Goal: Task Accomplishment & Management: Use online tool/utility

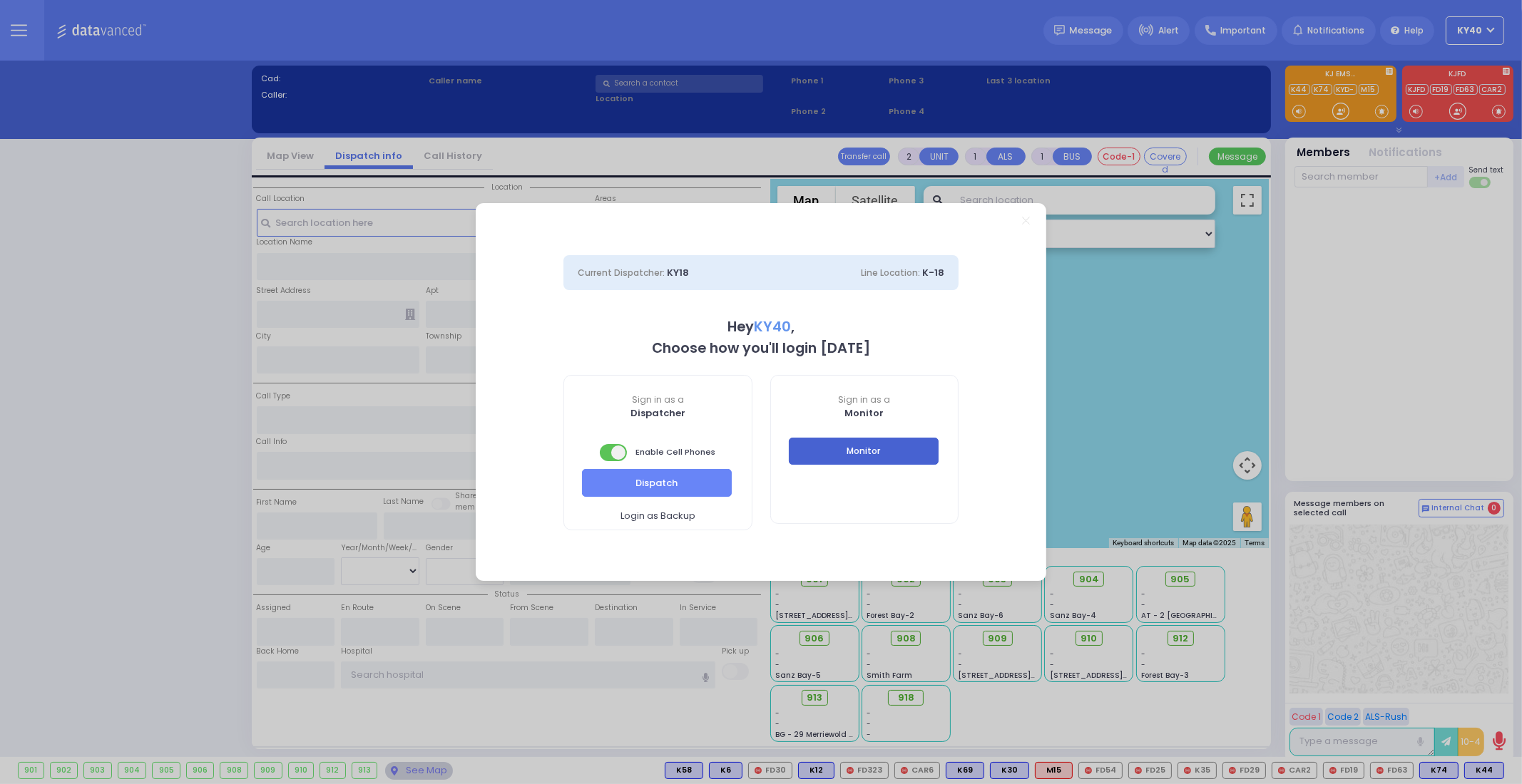
select select "5"
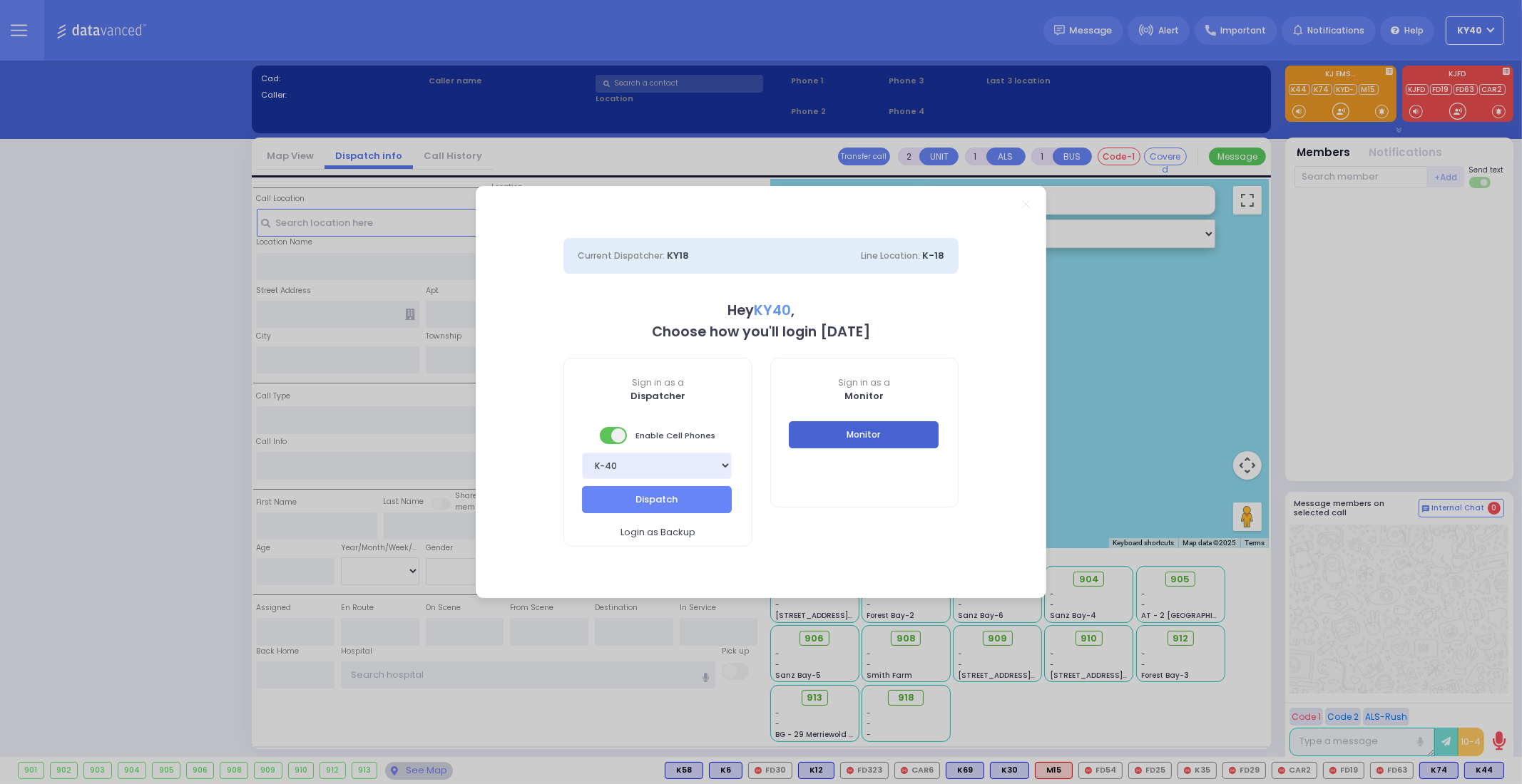
click at [884, 429] on button "Monitor" at bounding box center [863, 435] width 150 height 27
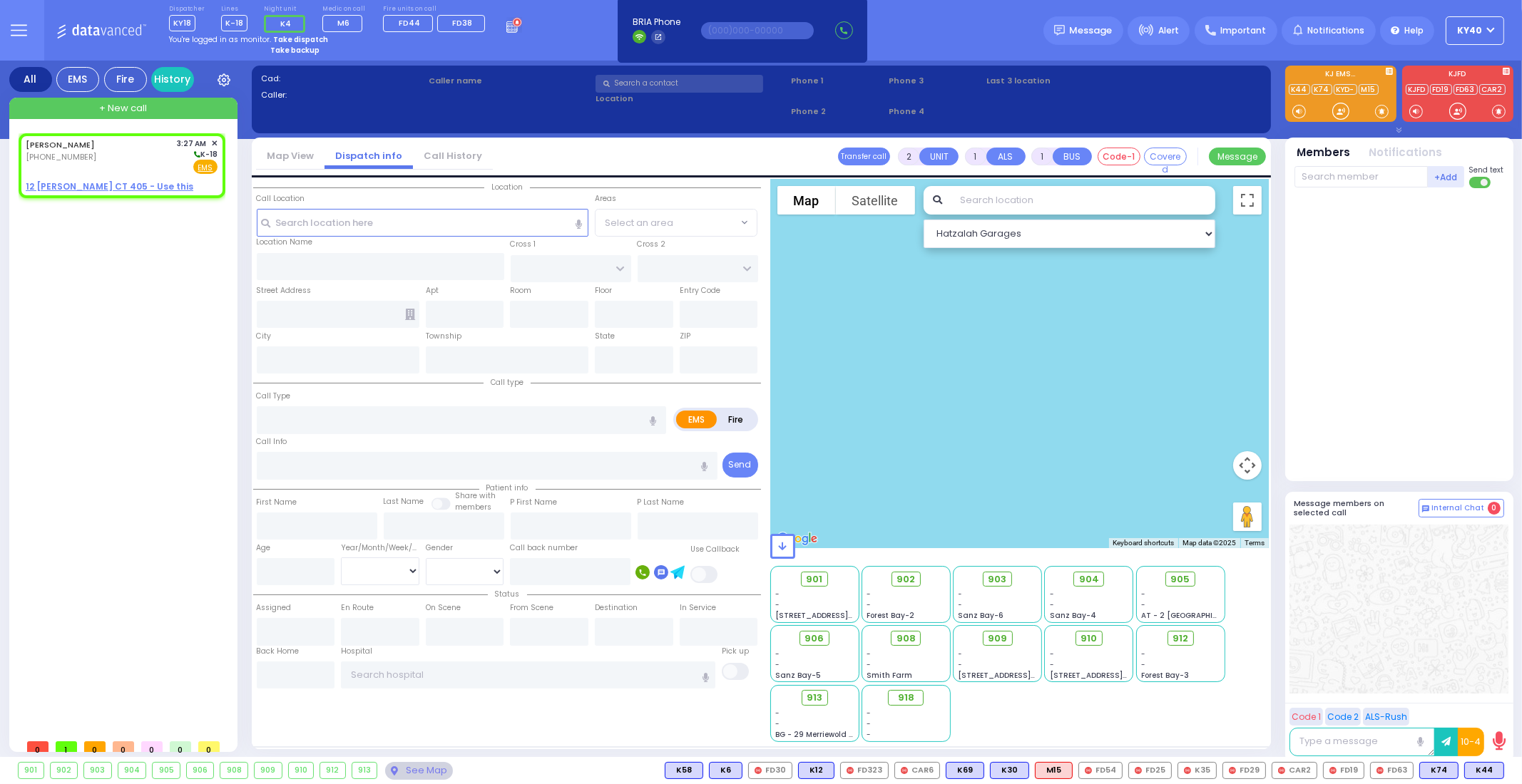
select select
radio input "true"
type input "MOSHE ELYA"
type input "STERN"
select select
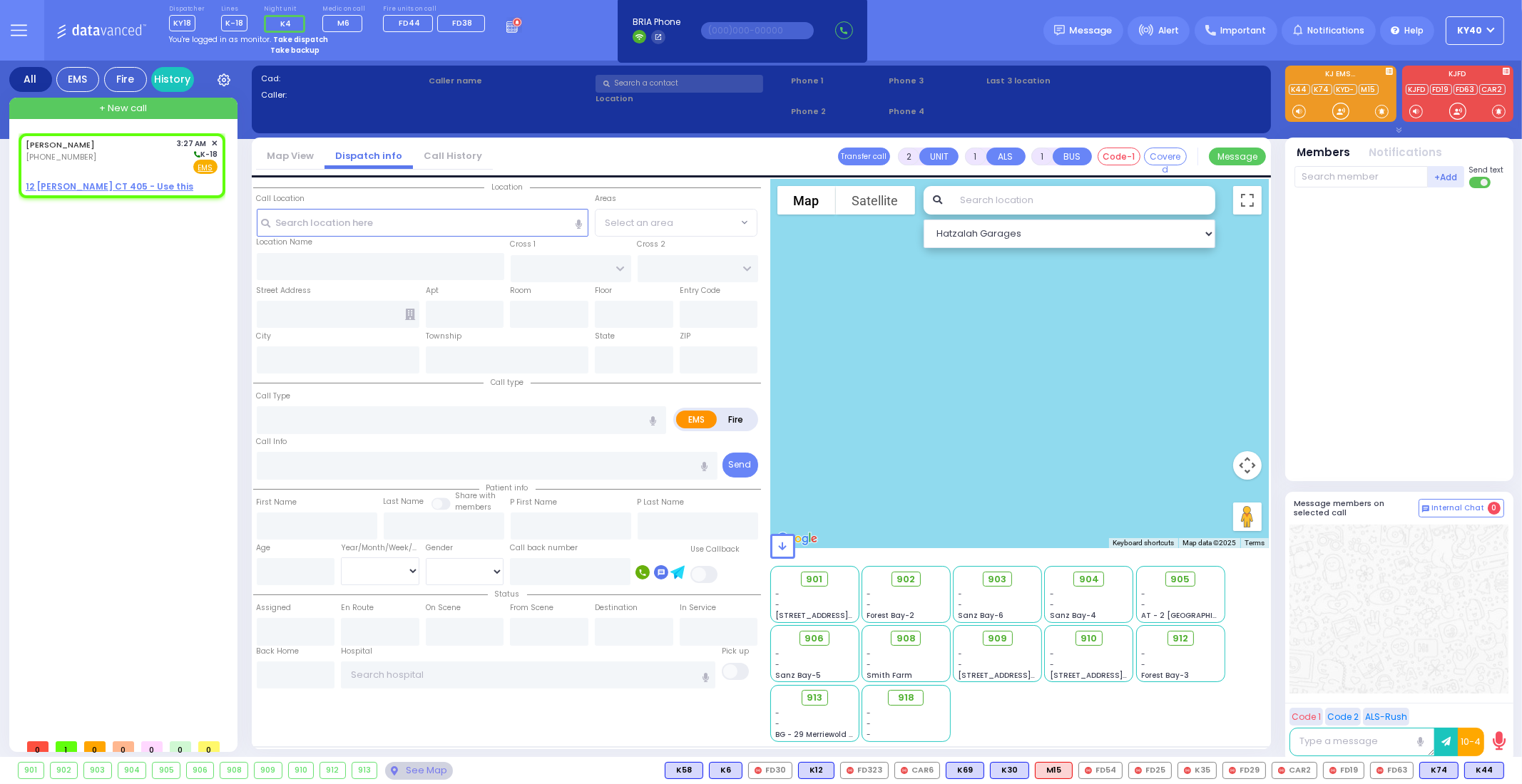
type input "03:27"
select select "Hatzalah Garages"
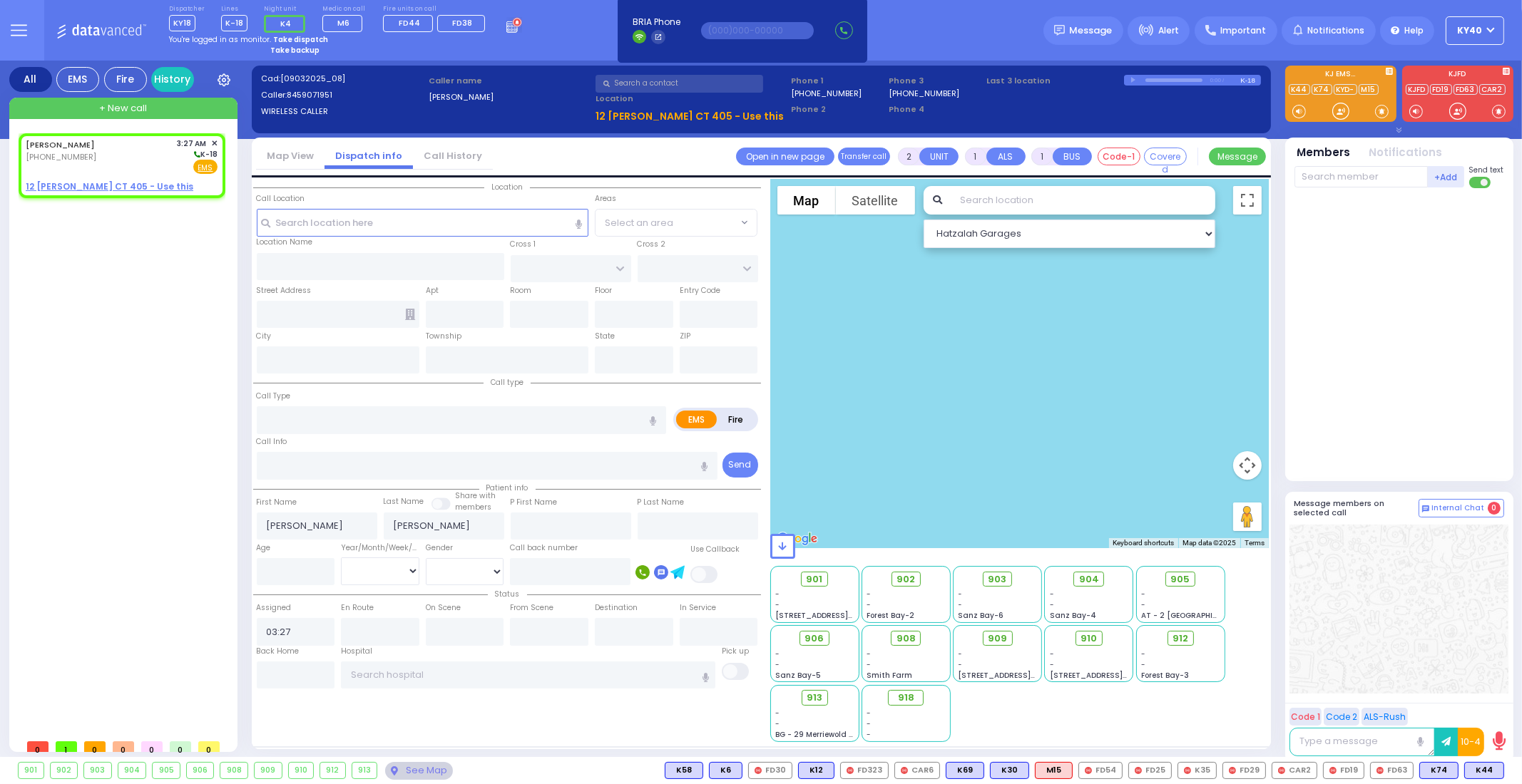
click at [289, 39] on strong "Take dispatch" at bounding box center [301, 39] width 55 height 11
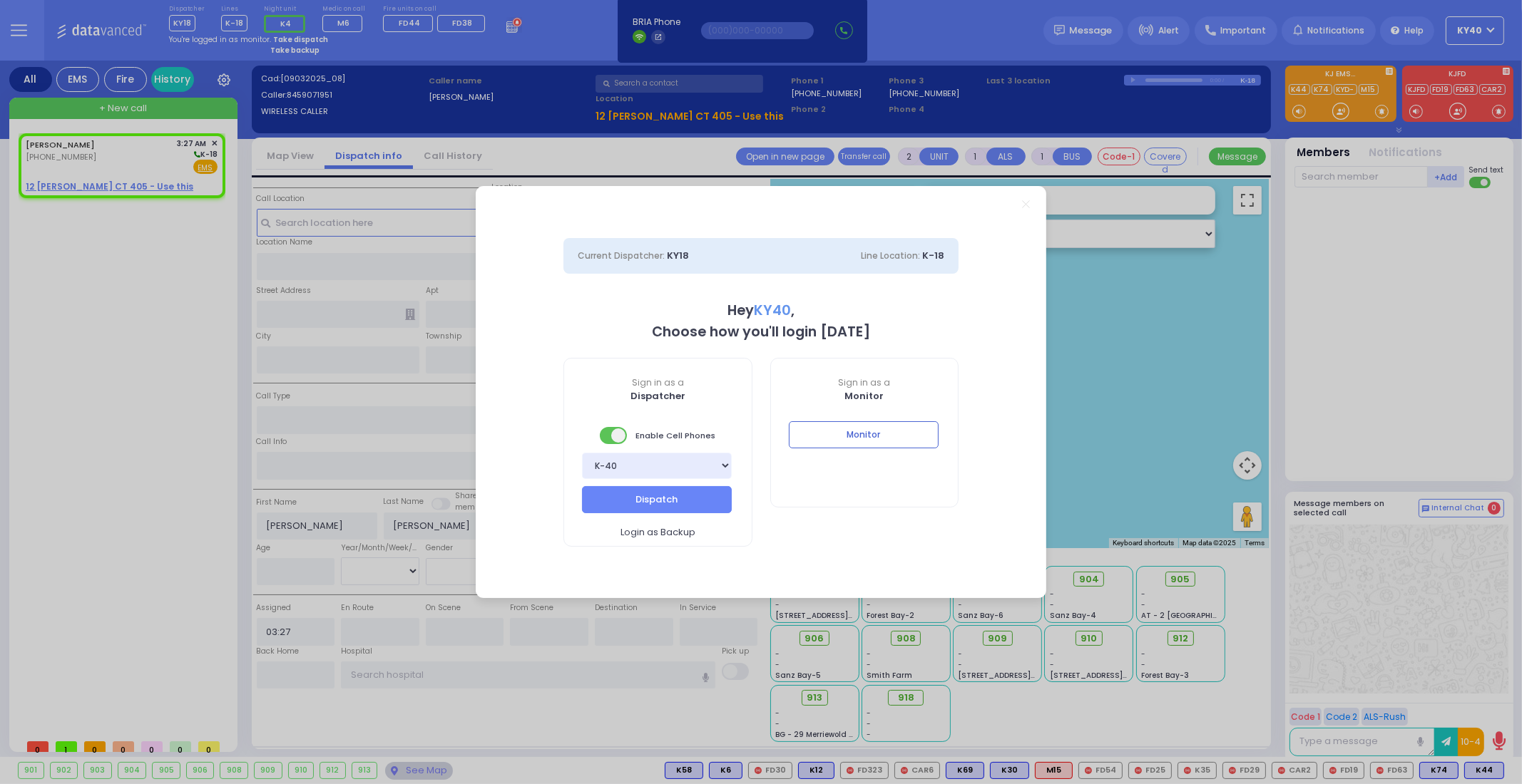
select select "5"
click at [615, 491] on button "Dispatch" at bounding box center [656, 500] width 150 height 27
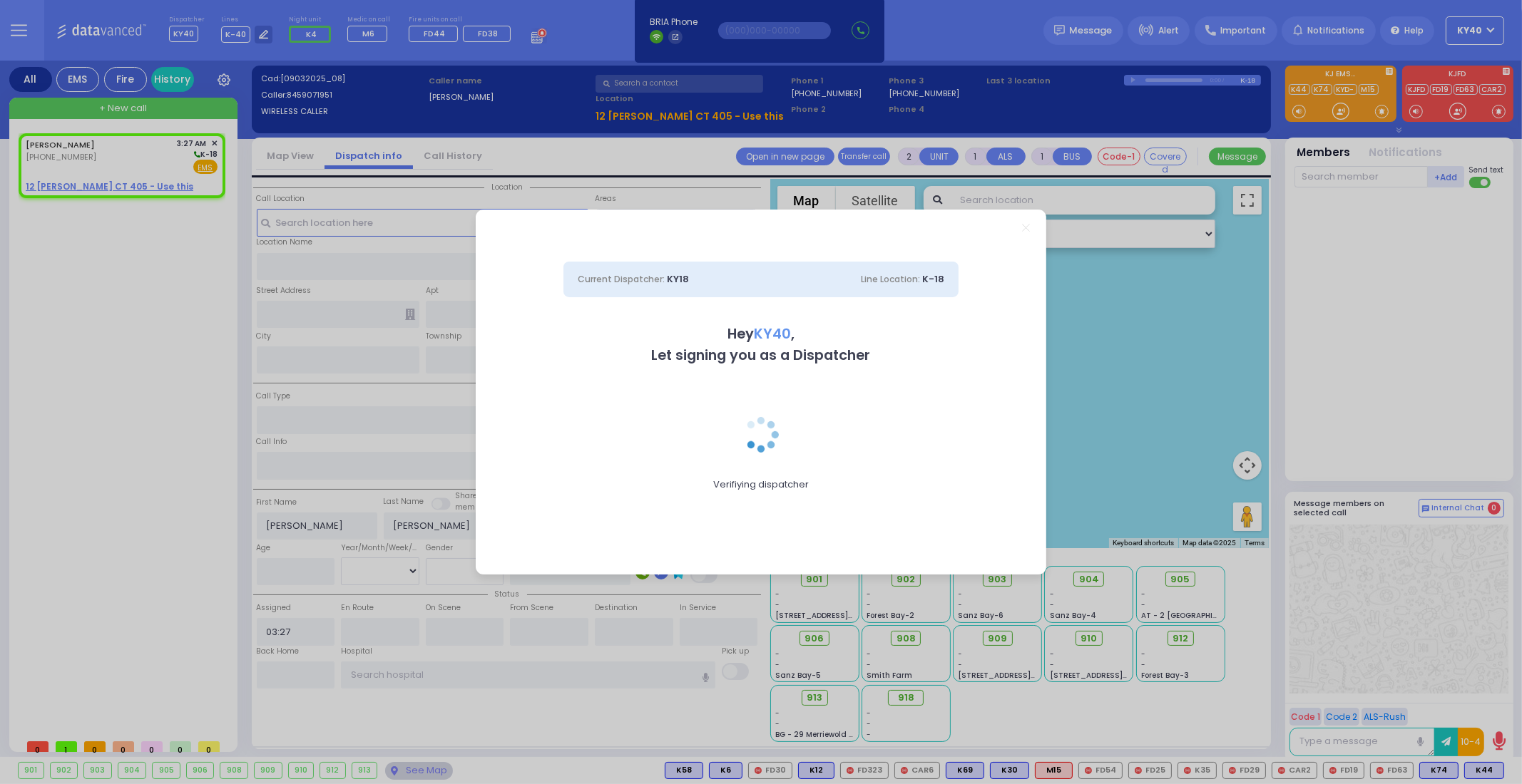
click at [118, 163] on div "Current Dispatcher: KY18 Line Location: K-18 Hey KY40 , Let signing you as a Di…" at bounding box center [761, 392] width 1522 height 784
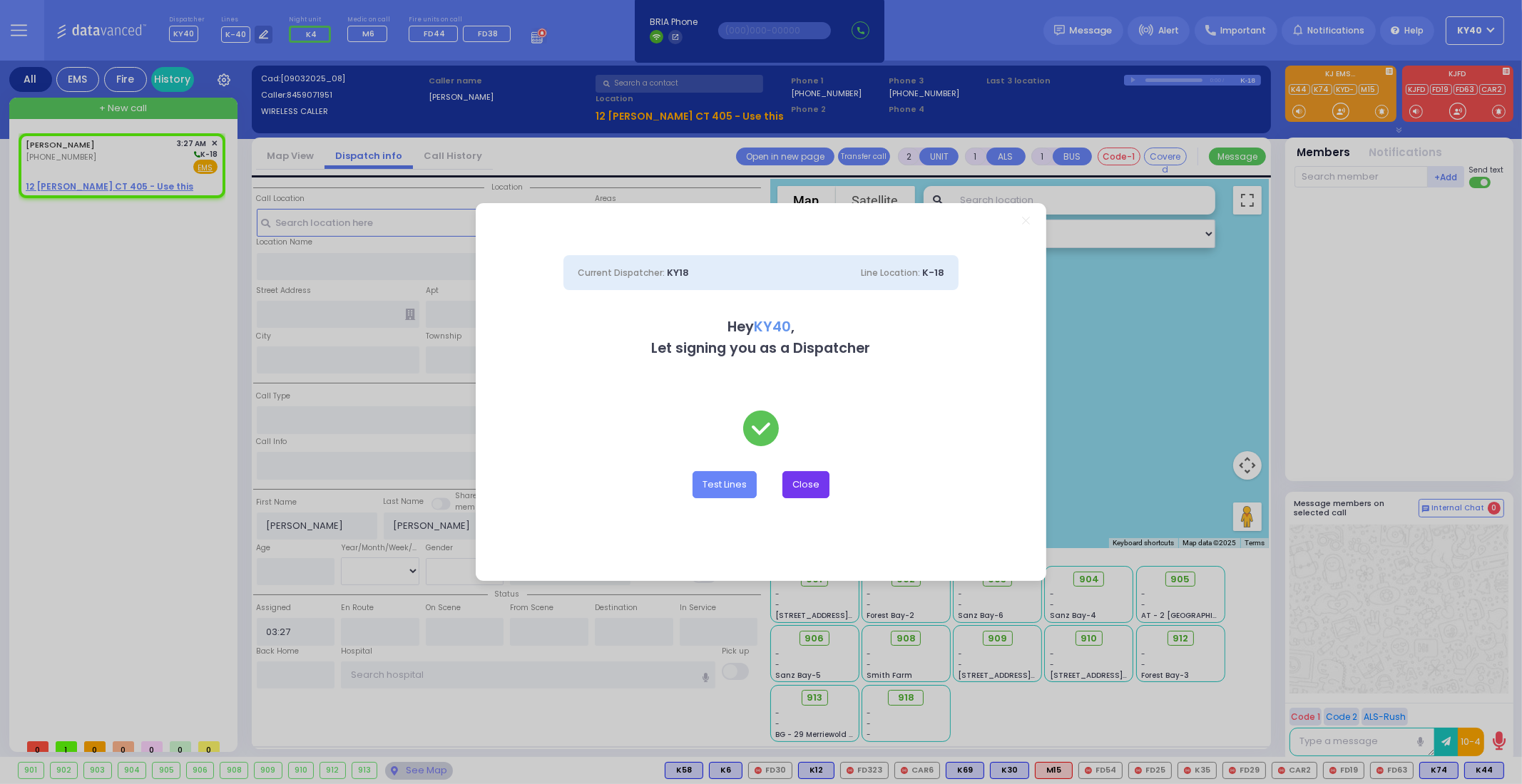
click at [803, 478] on button "Close" at bounding box center [806, 485] width 47 height 27
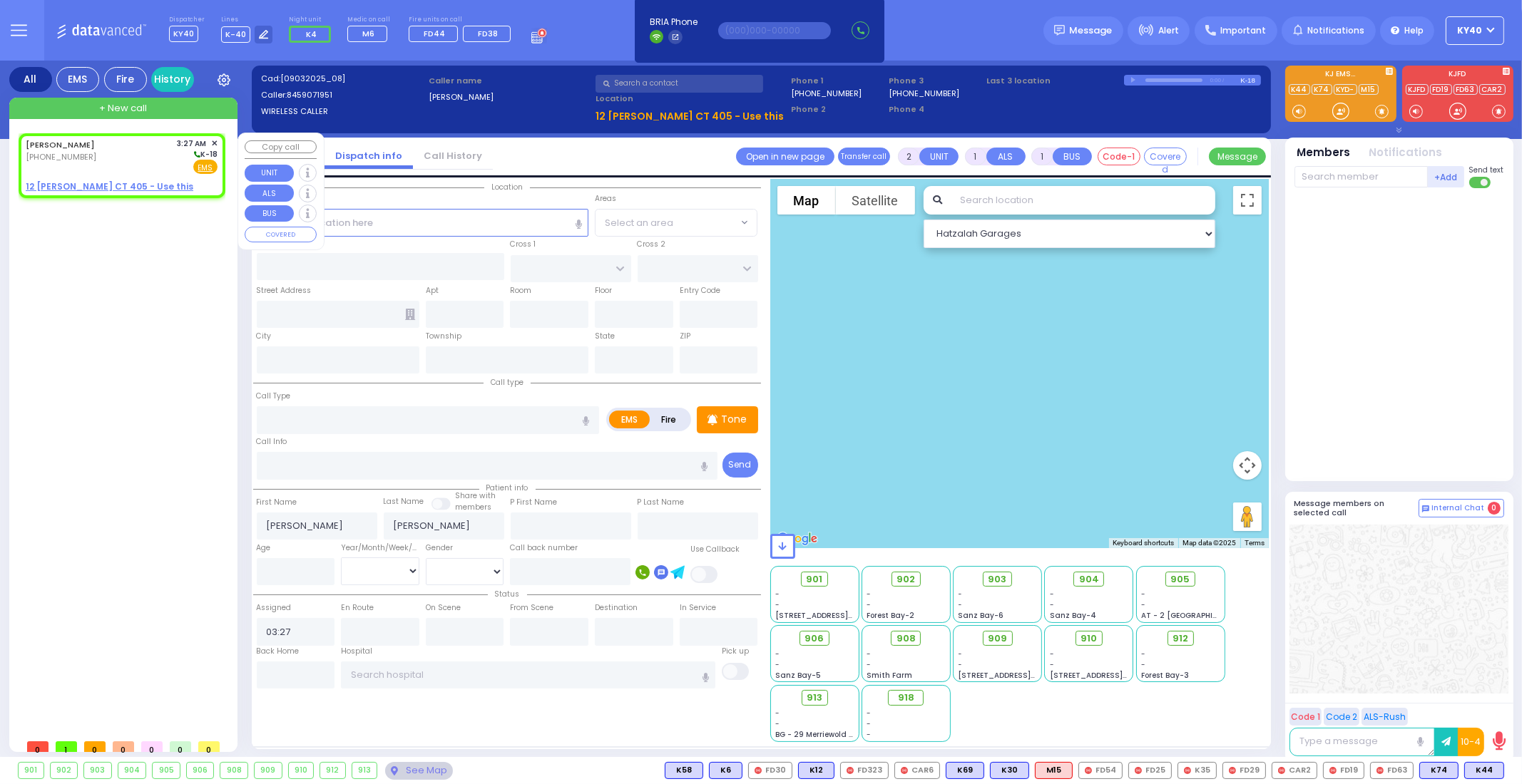
click at [140, 162] on div "MOSHE ELYA STERN (845) 907-1951 3:27 AM ✕ K-18" at bounding box center [121, 156] width 192 height 37
select select
radio input "true"
select select
select select "Hatzalah Garages"
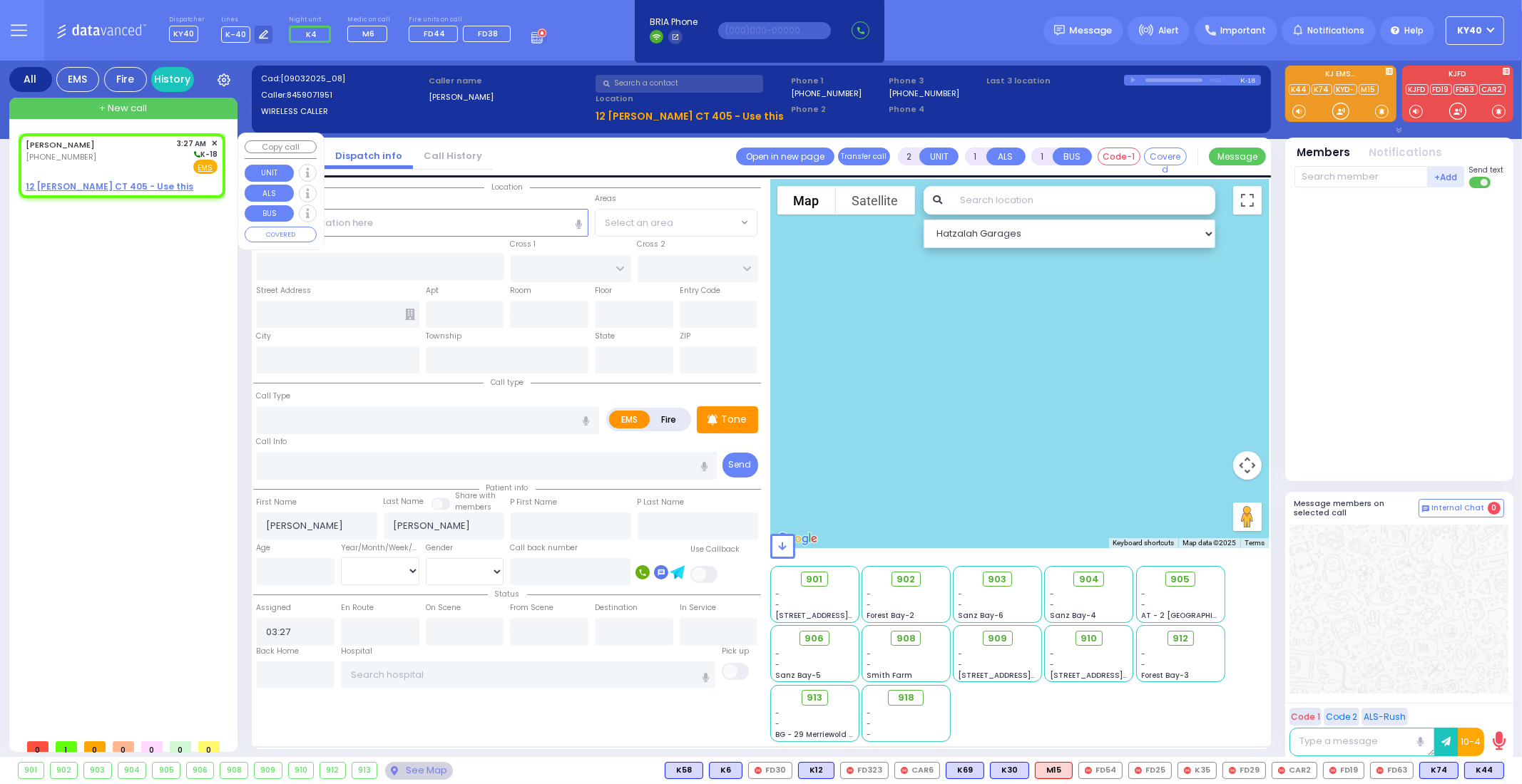
click at [134, 158] on div "MOSHE ELYA STERN (845) 907-1951 3:27 AM ✕ K-18" at bounding box center [121, 156] width 192 height 37
select select
radio input "true"
select select
select select "Hatzalah Garages"
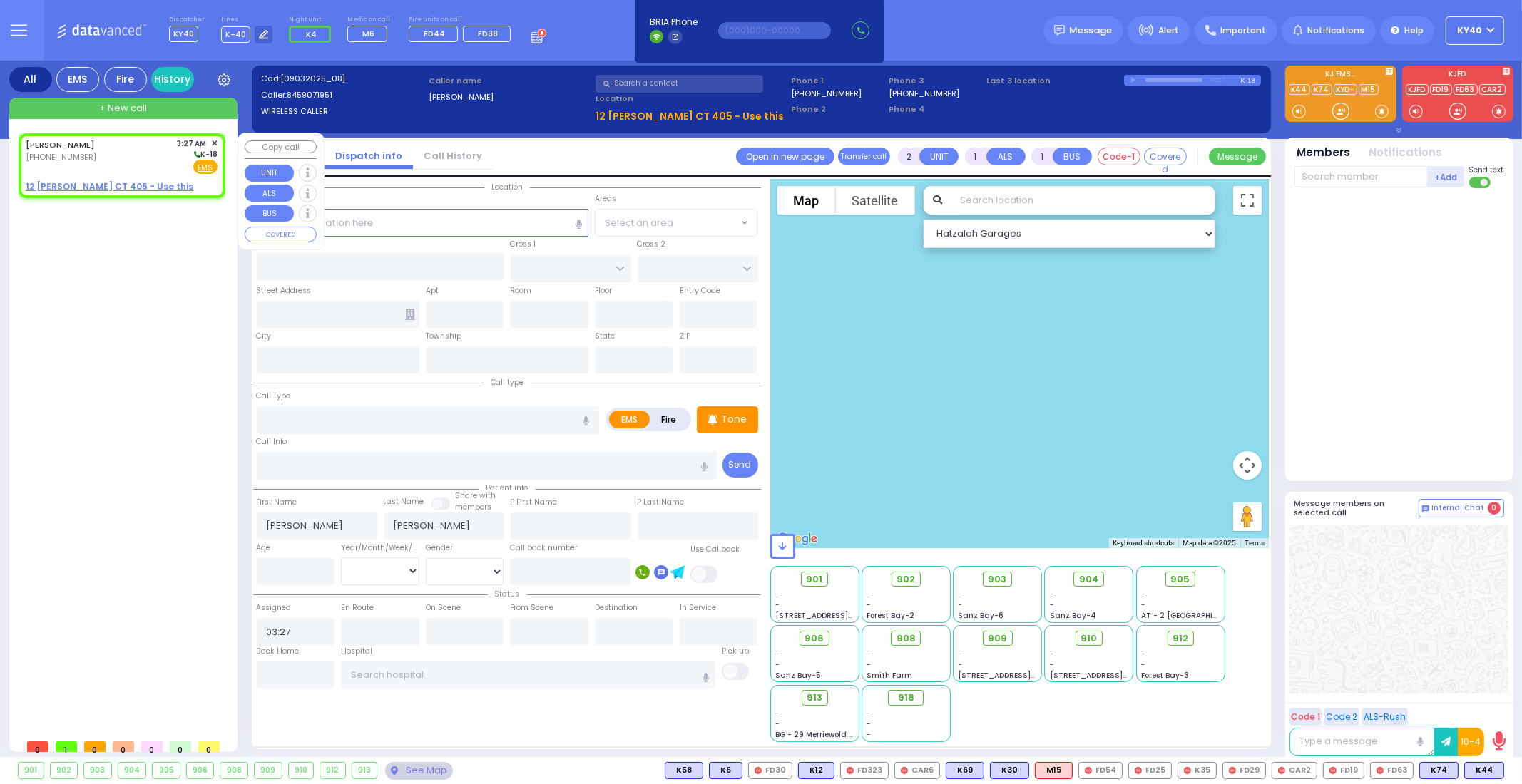
click at [135, 162] on div "MOSHE ELYA STERN (845) 907-1951 3:27 AM ✕ K-18" at bounding box center [121, 156] width 192 height 37
select select
radio input "true"
select select
select select "Hatzalah Garages"
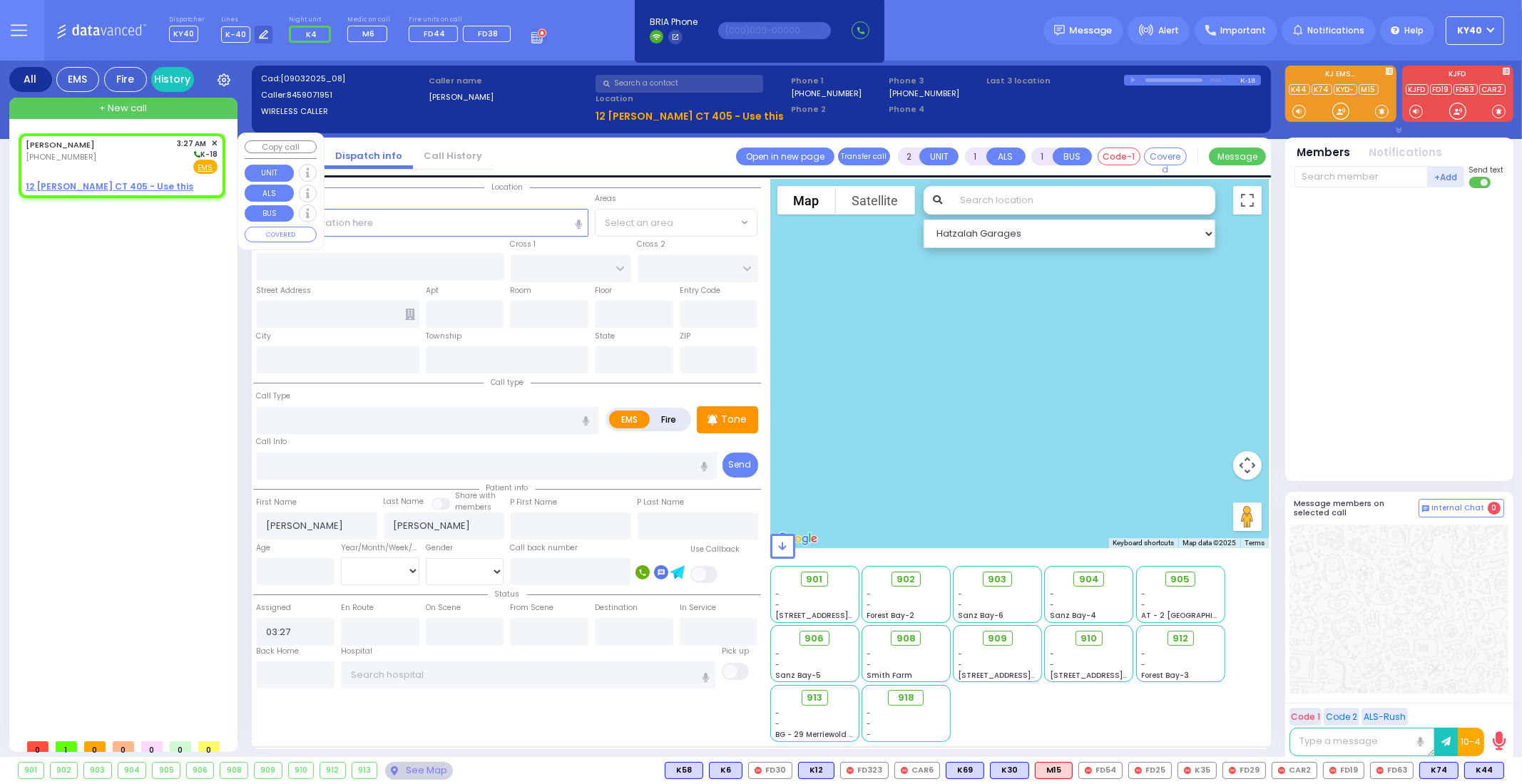
click at [137, 162] on div "MOSHE ELYA STERN (845) 907-1951 3:27 AM ✕ K-18" at bounding box center [121, 156] width 192 height 37
select select
radio input "true"
select select
select select "Hatzalah Garages"
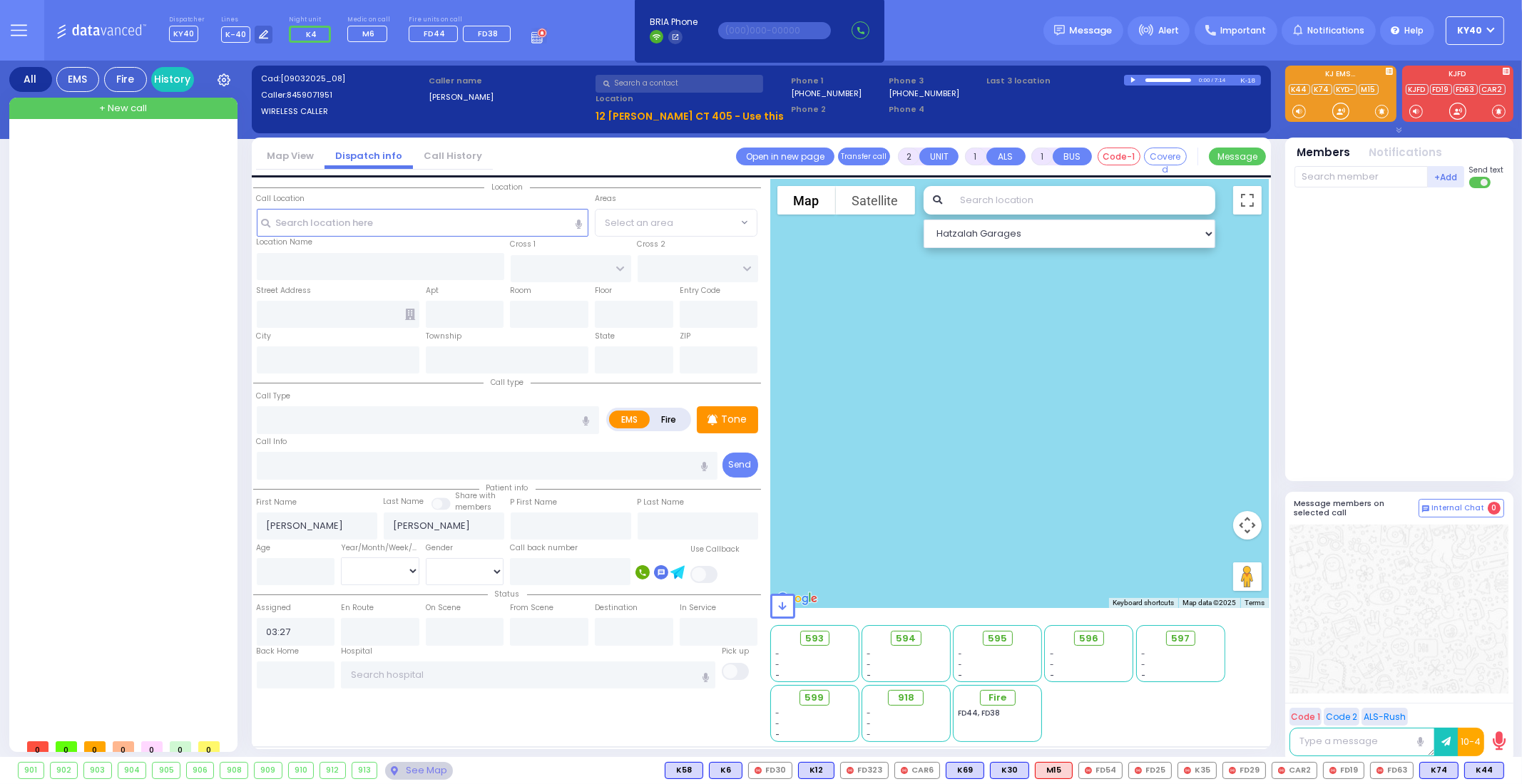
click at [76, 190] on div at bounding box center [125, 433] width 212 height 599
click at [18, 27] on icon at bounding box center [19, 30] width 17 height 17
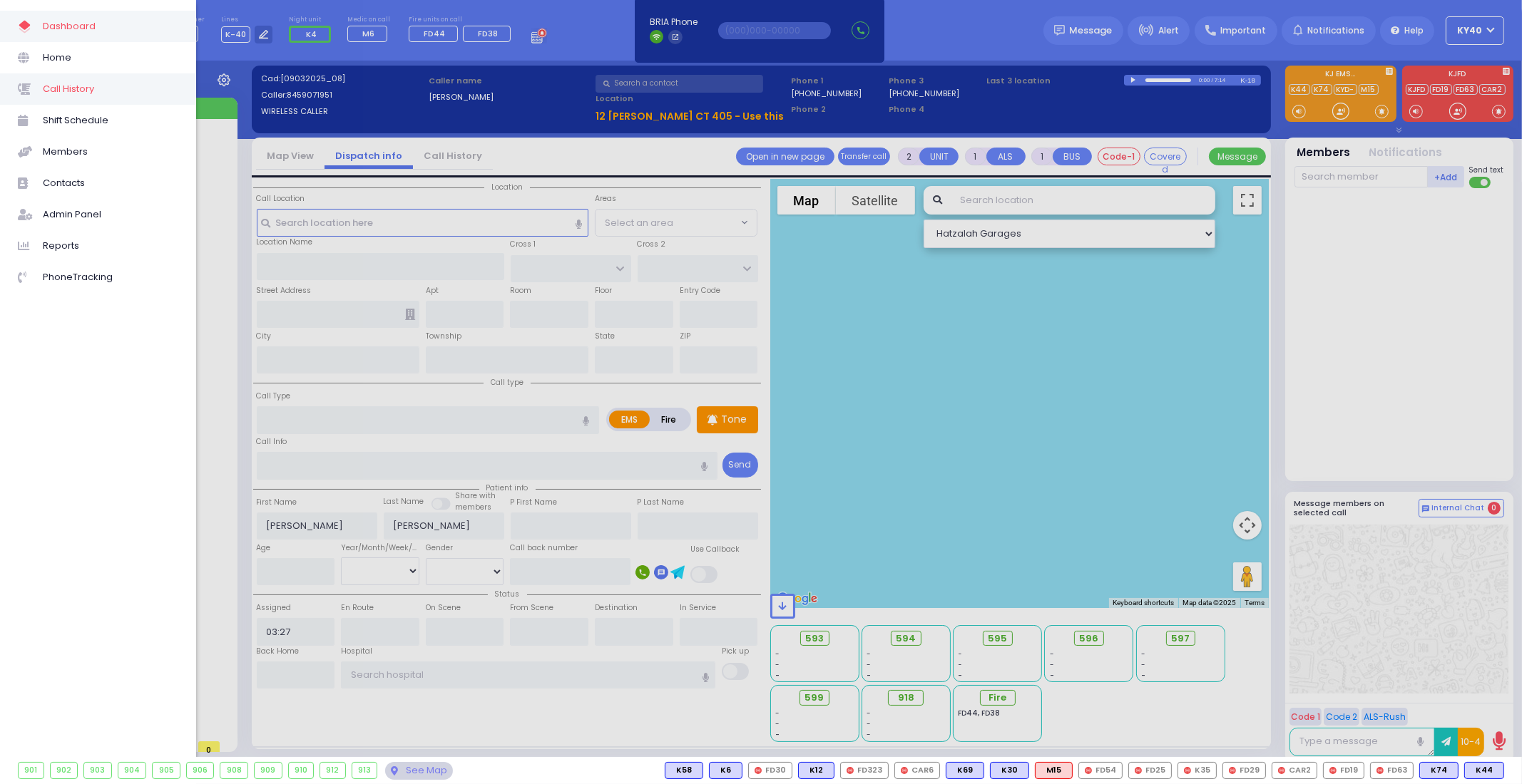
click at [64, 92] on span "Call History" at bounding box center [110, 89] width 135 height 18
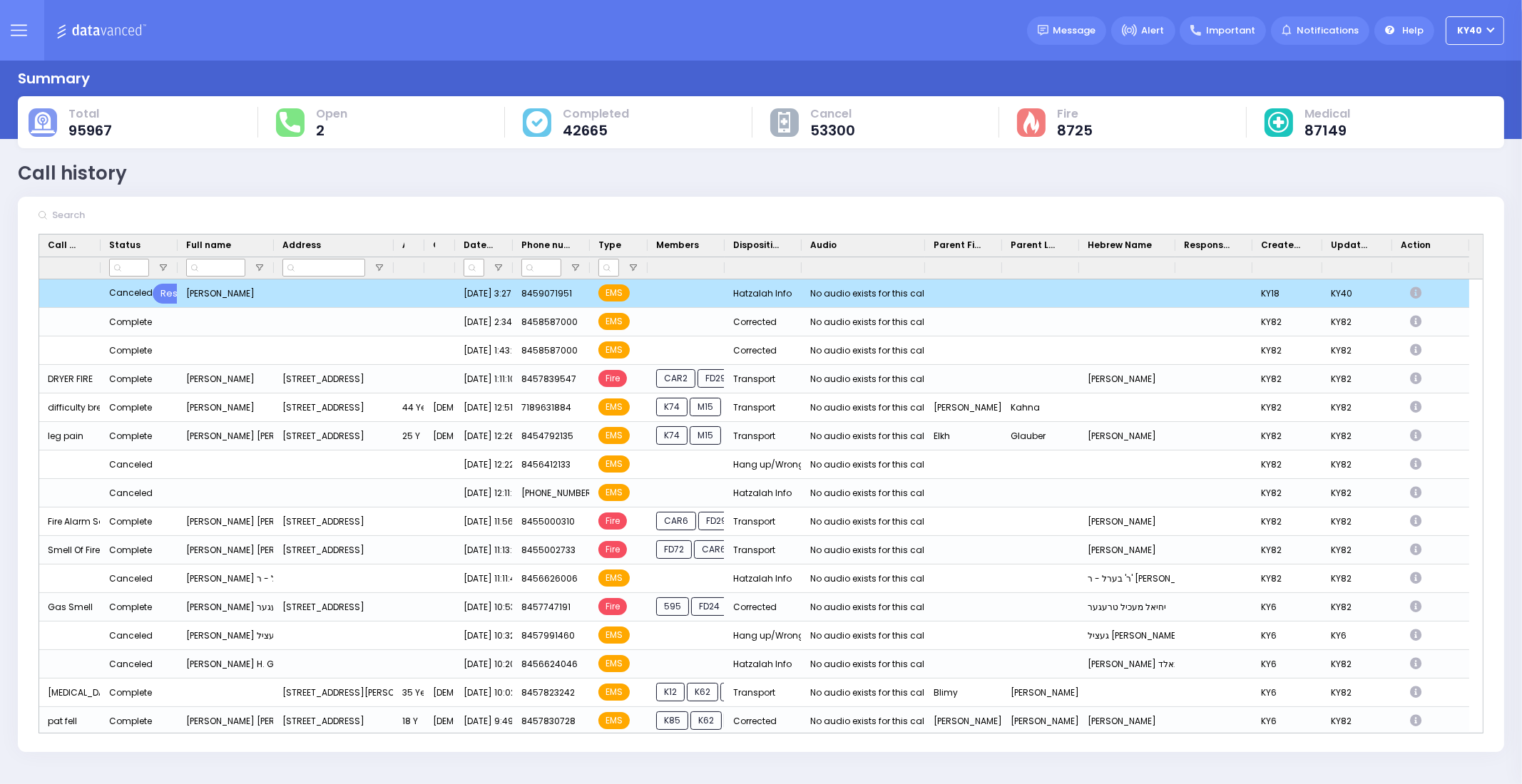
click at [1416, 292] on icon "Press SPACE to deselect this row." at bounding box center [1417, 293] width 16 height 13
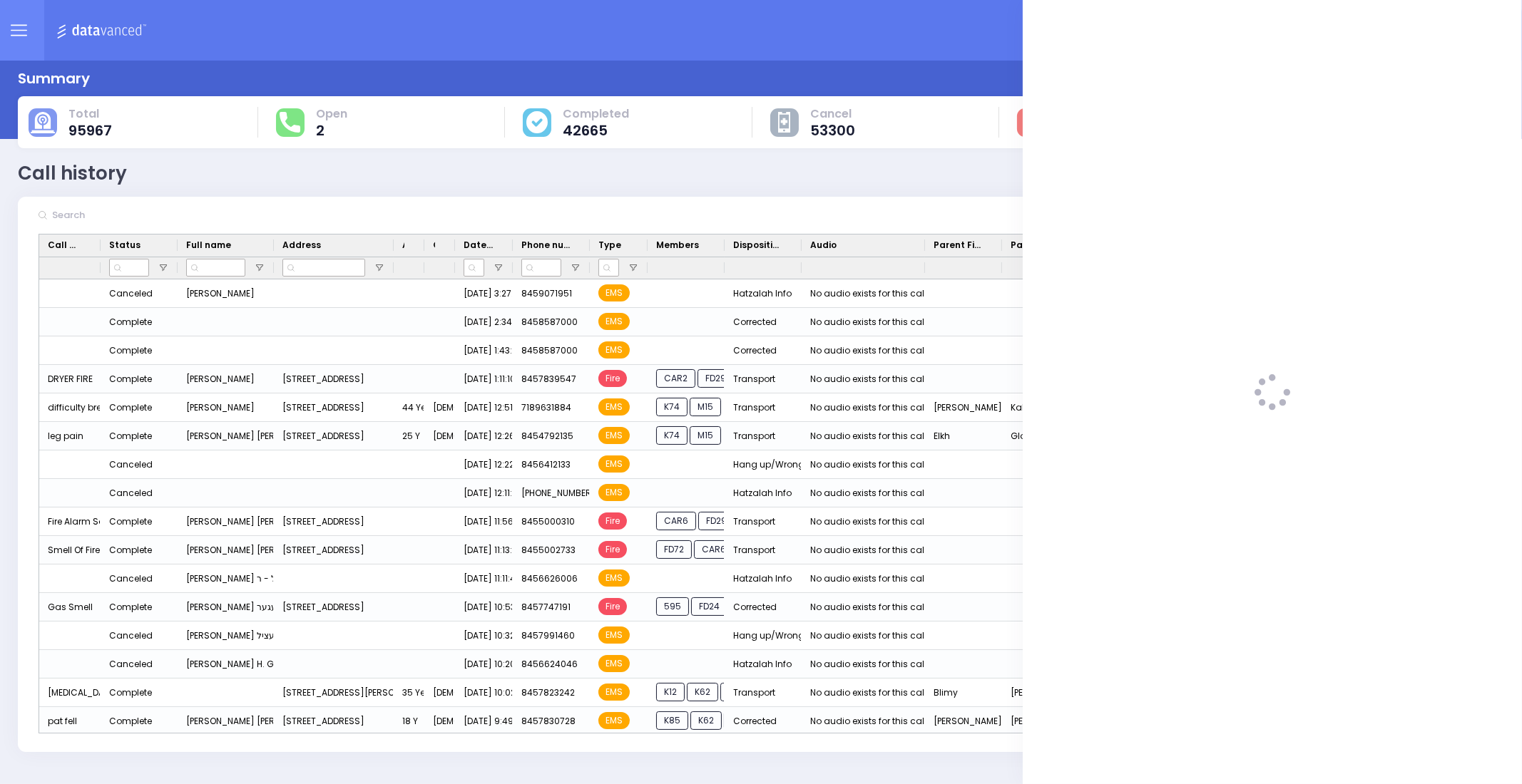
select select
select select "Hatzalah Info"
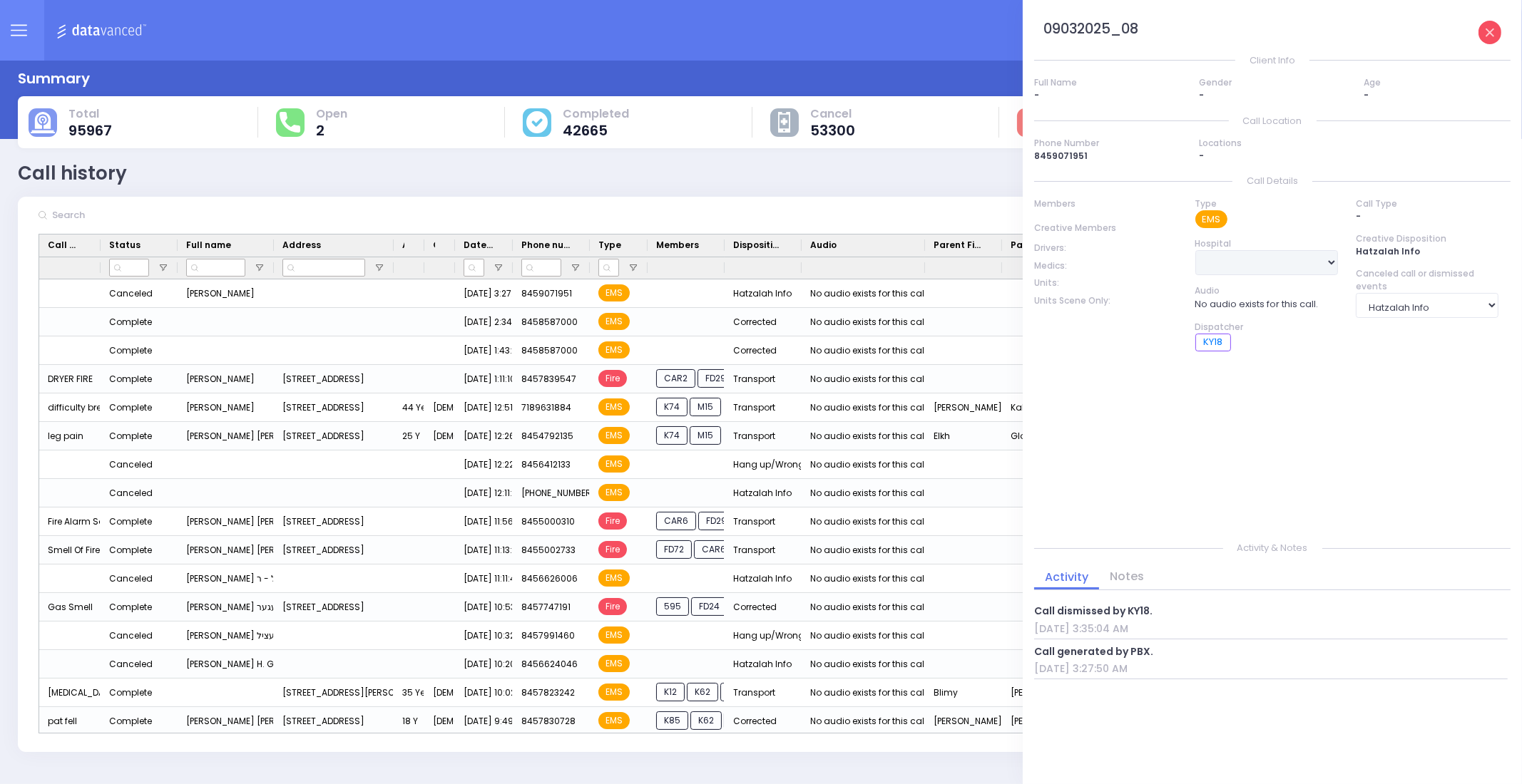
click at [1489, 34] on icon at bounding box center [1490, 33] width 8 height 8
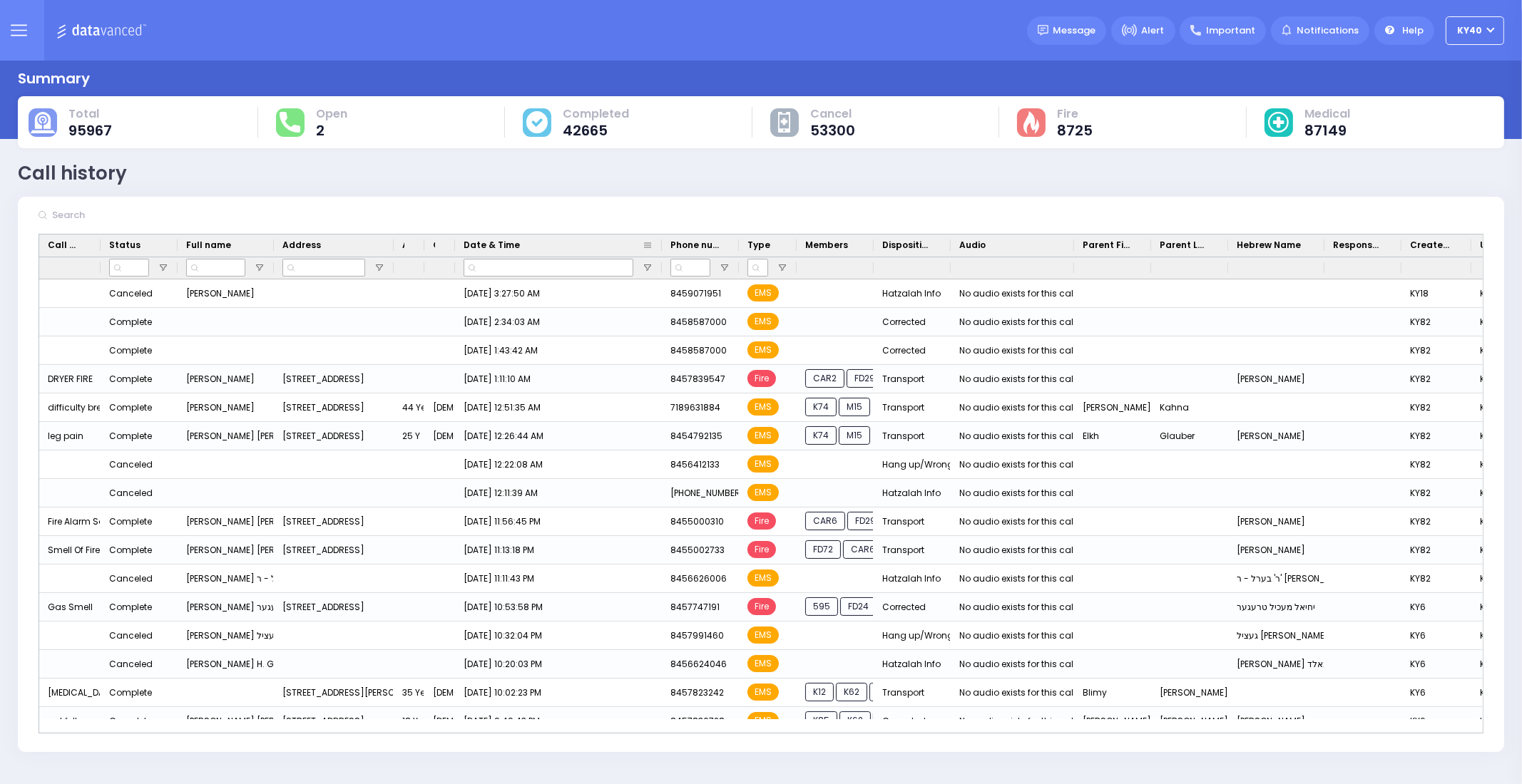
drag, startPoint x: 510, startPoint y: 240, endPoint x: 652, endPoint y: 242, distance: 142.0
click at [659, 242] on div at bounding box center [661, 246] width 6 height 22
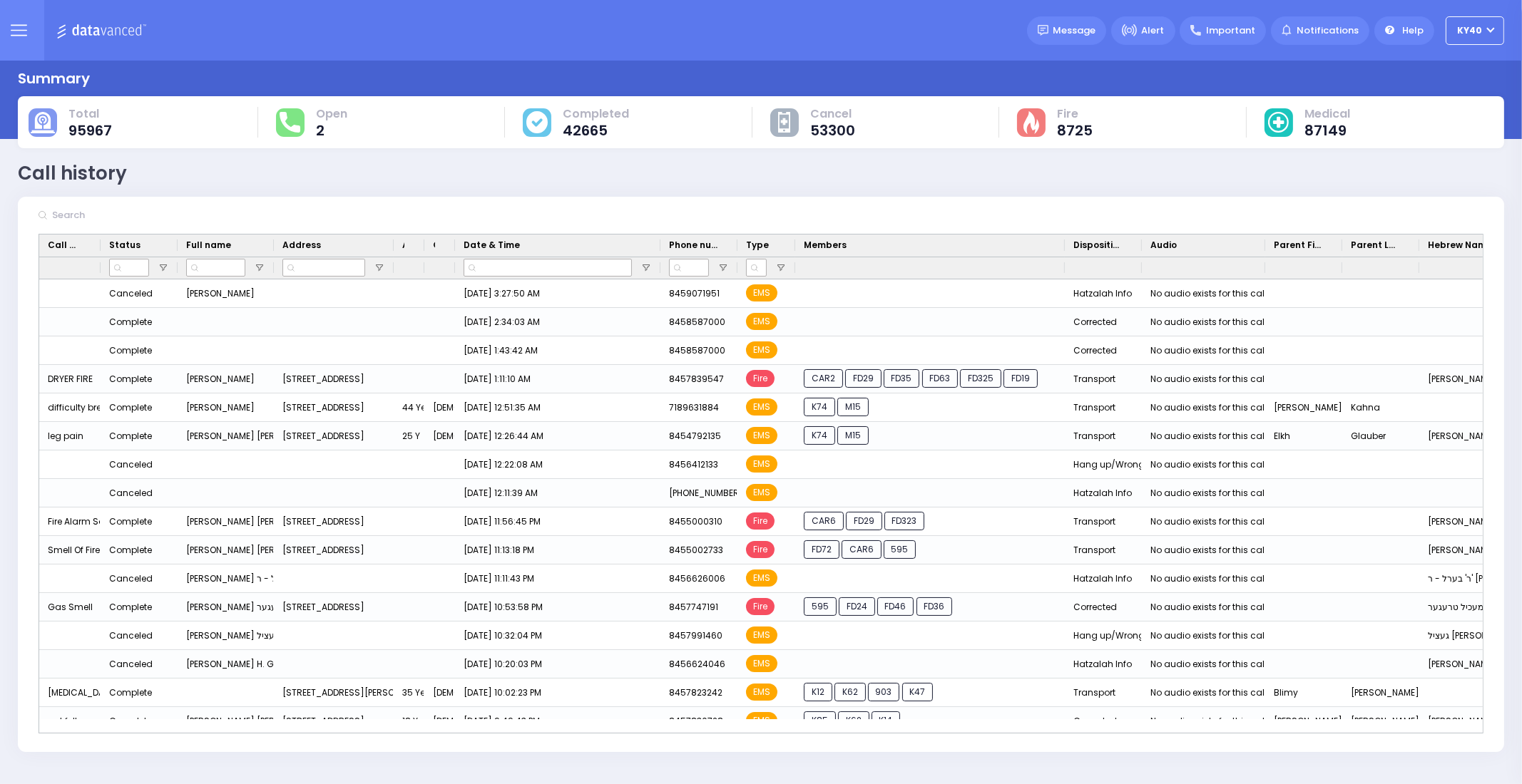
drag, startPoint x: 872, startPoint y: 244, endPoint x: 1061, endPoint y: 224, distance: 190.1
click at [1061, 223] on div "Drag here to set row groups Drag here to set column labels" at bounding box center [761, 474] width 1487 height 555
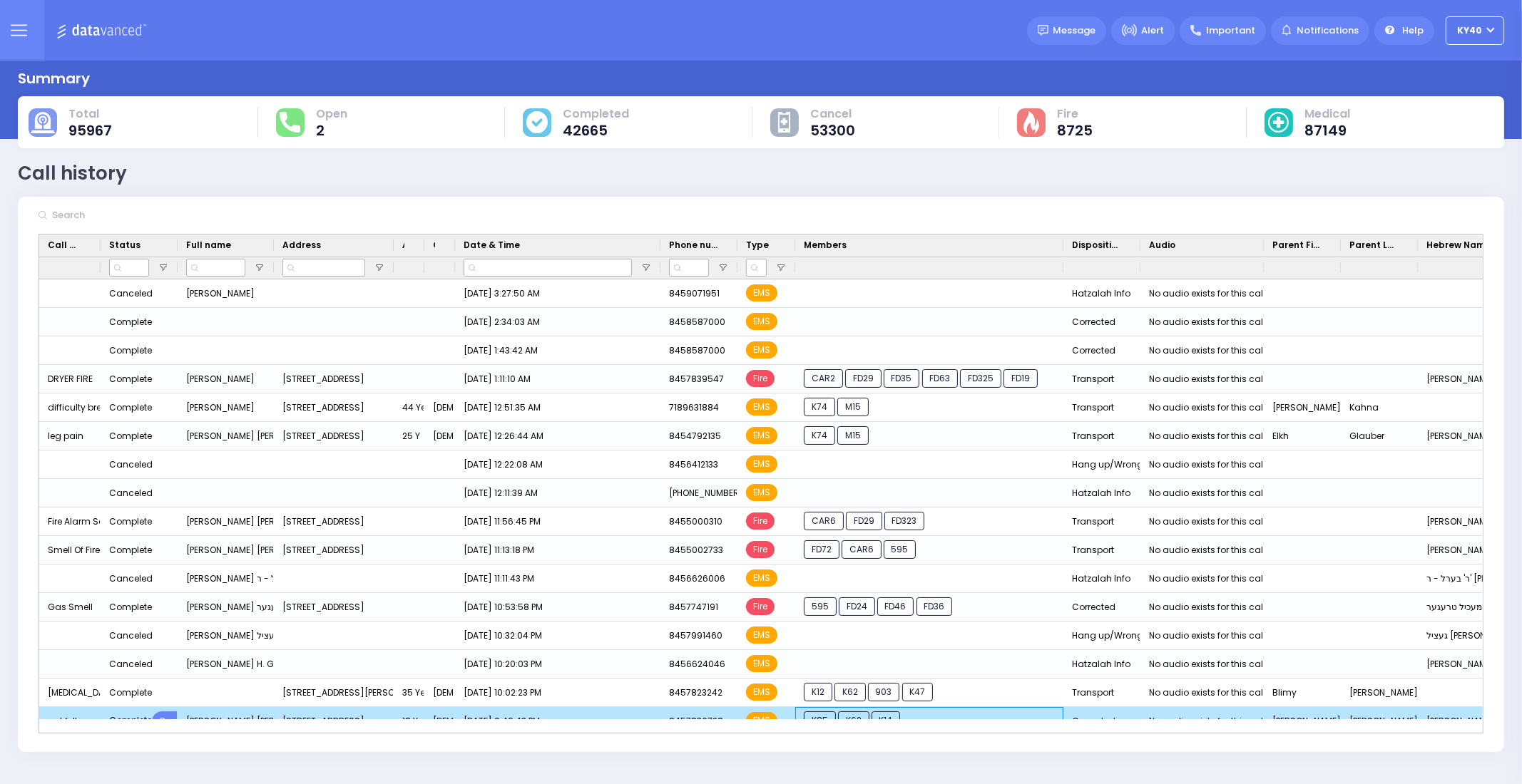
drag, startPoint x: 1012, startPoint y: 718, endPoint x: 1107, endPoint y: 720, distance: 95.0
click at [1113, 719] on div "Full name Address Age" at bounding box center [761, 484] width 1443 height 498
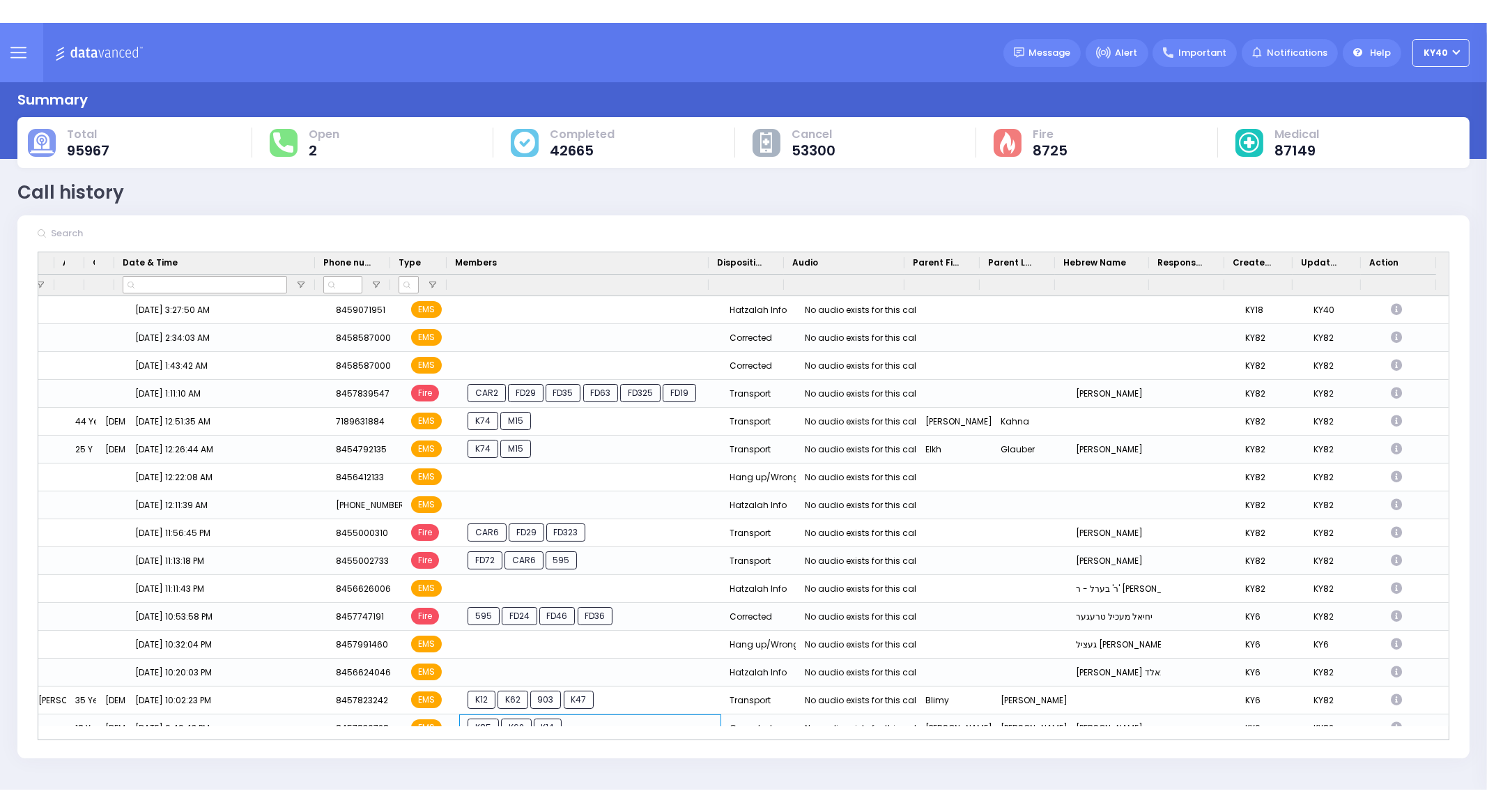
scroll to position [0, 330]
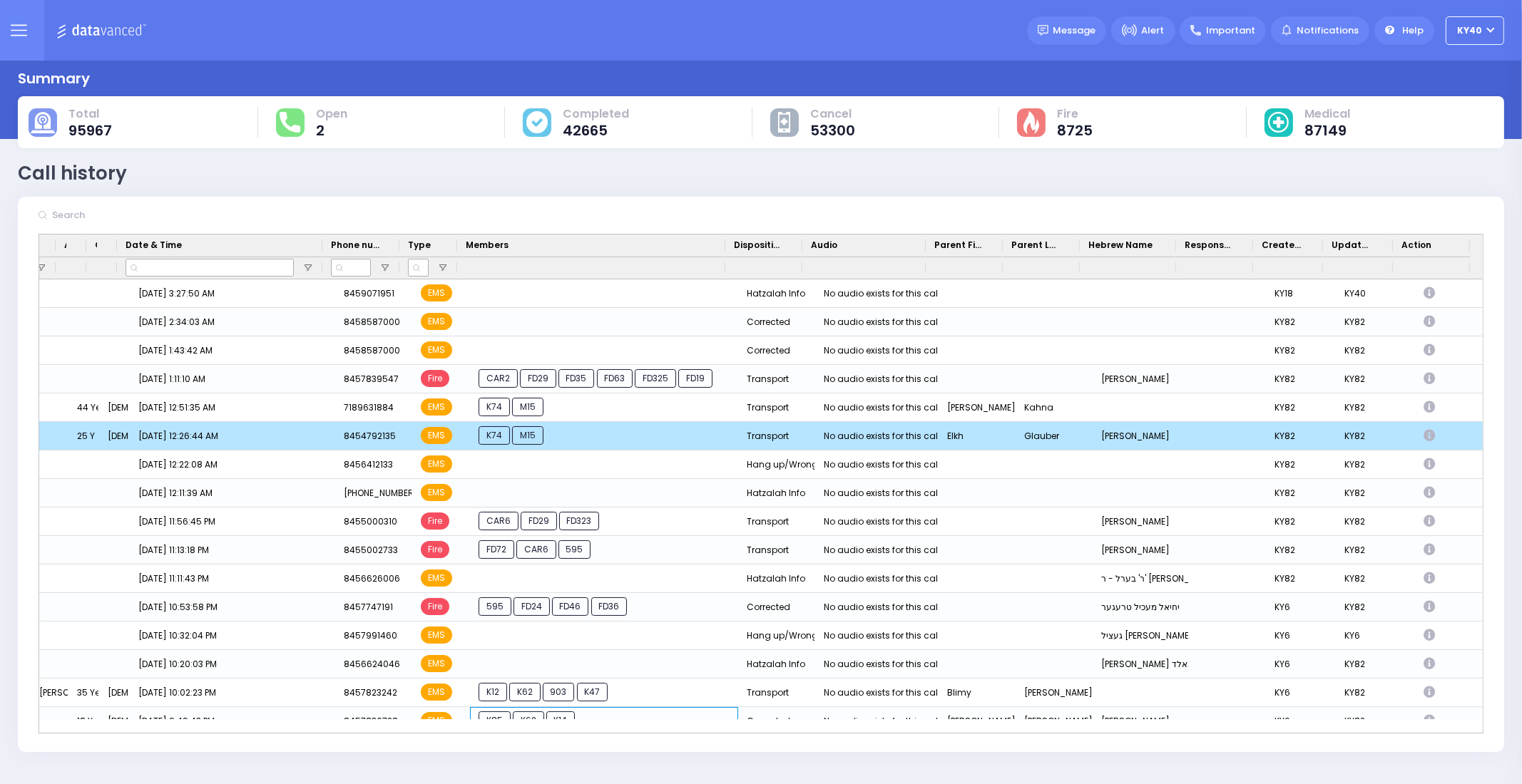
click at [1424, 439] on icon "Press SPACE to deselect this row." at bounding box center [1432, 435] width 16 height 13
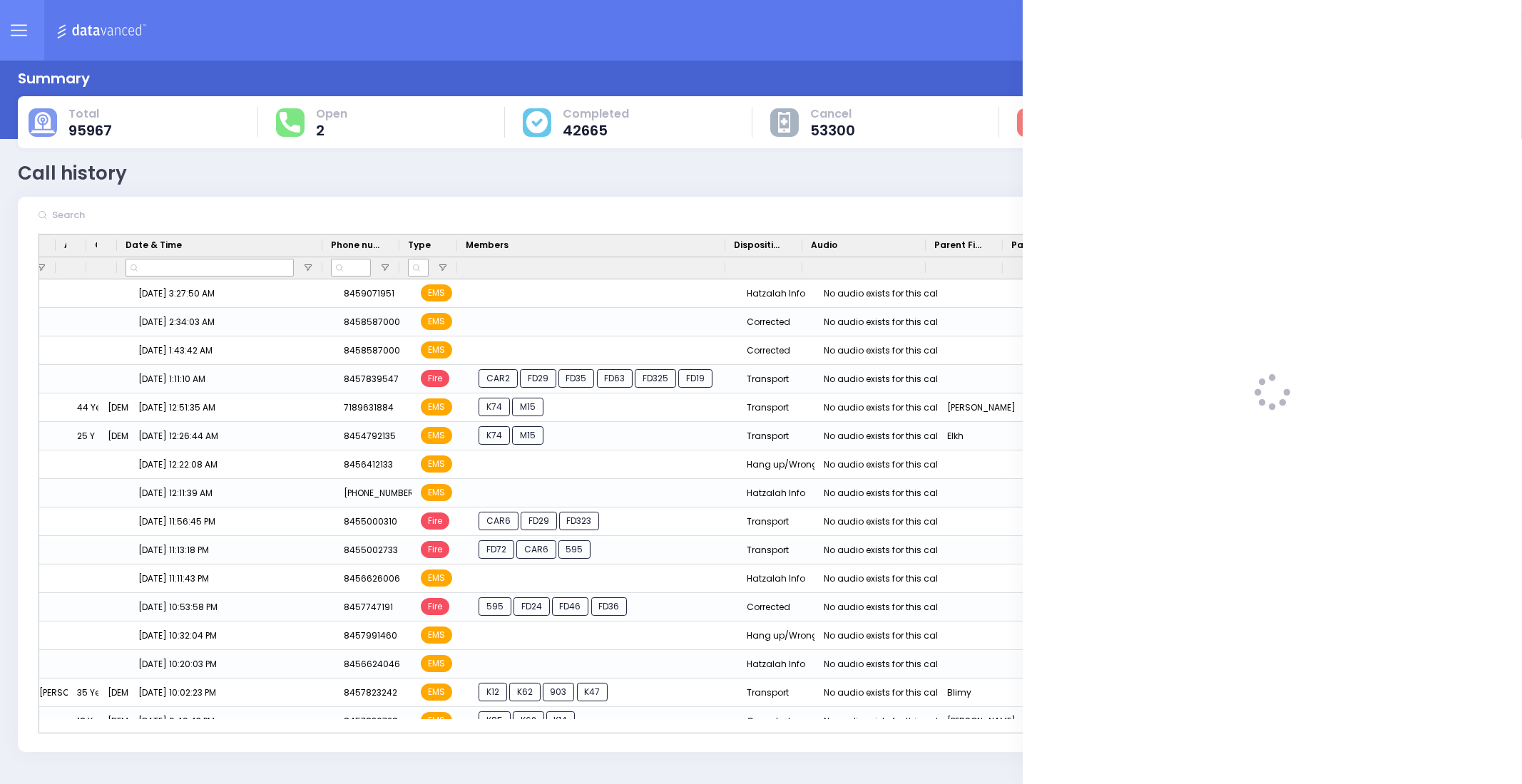
select select
select select "Transport"
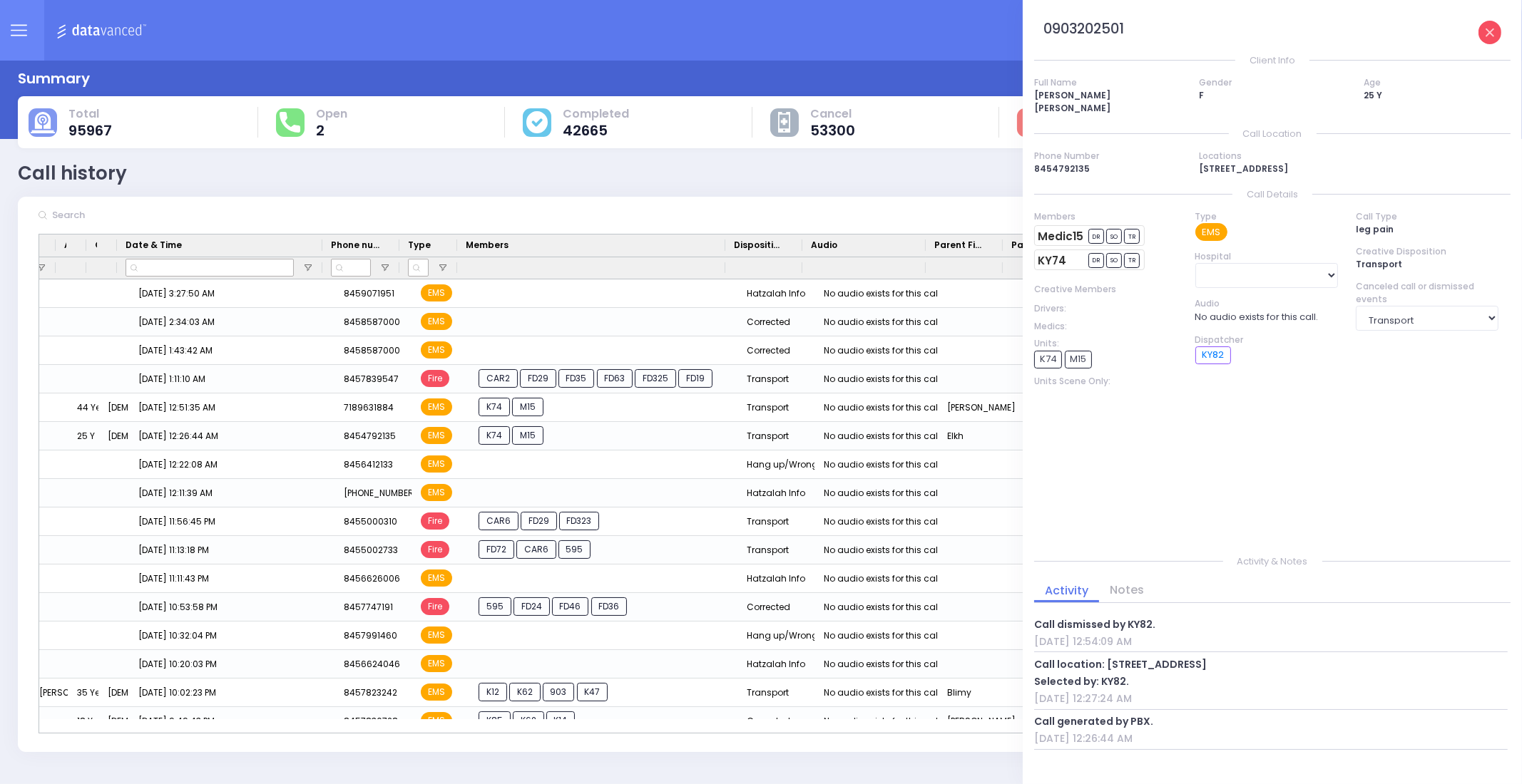
click at [1498, 30] on link at bounding box center [1490, 33] width 23 height 23
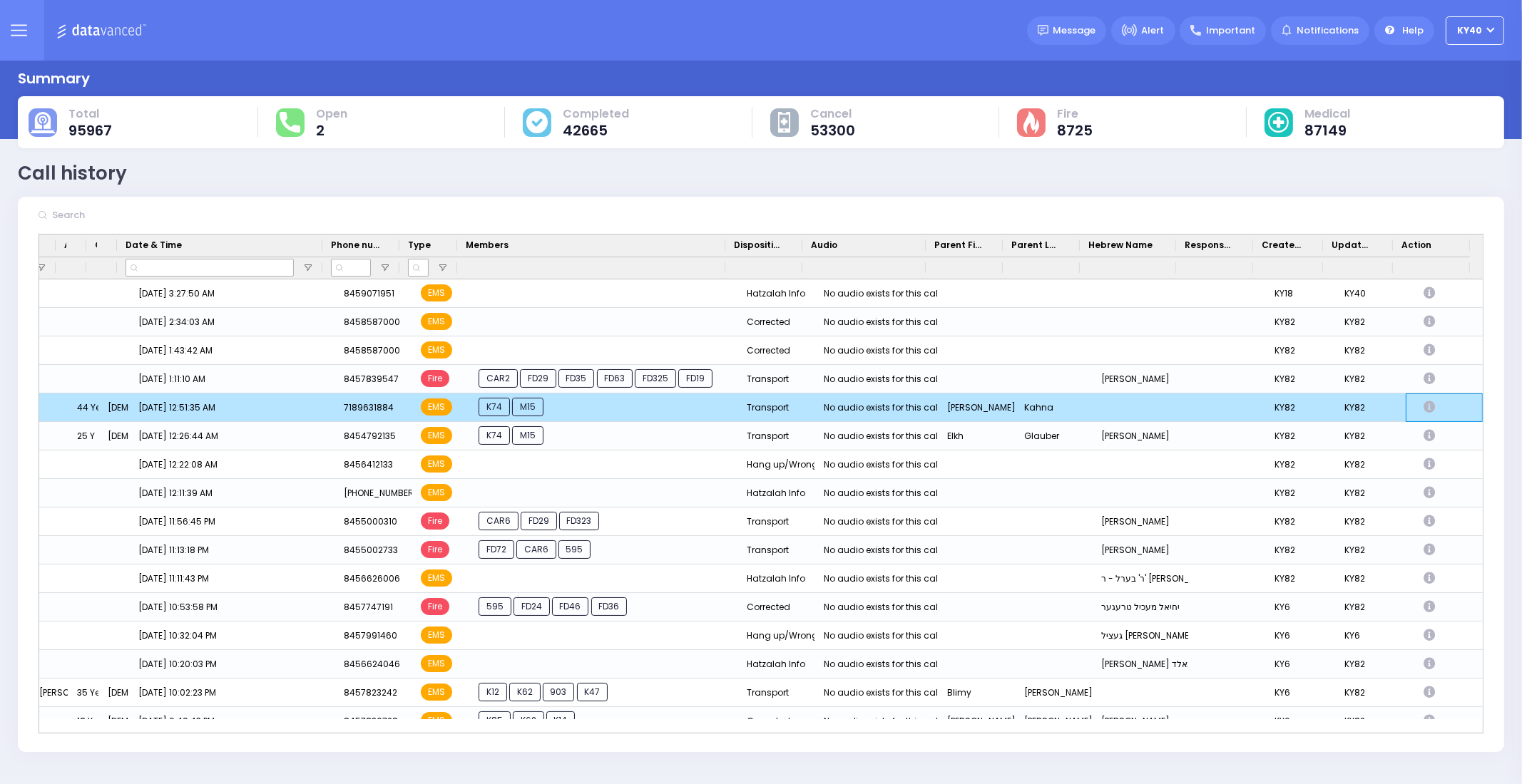
click at [1424, 401] on icon "Press SPACE to deselect this row." at bounding box center [1432, 407] width 16 height 13
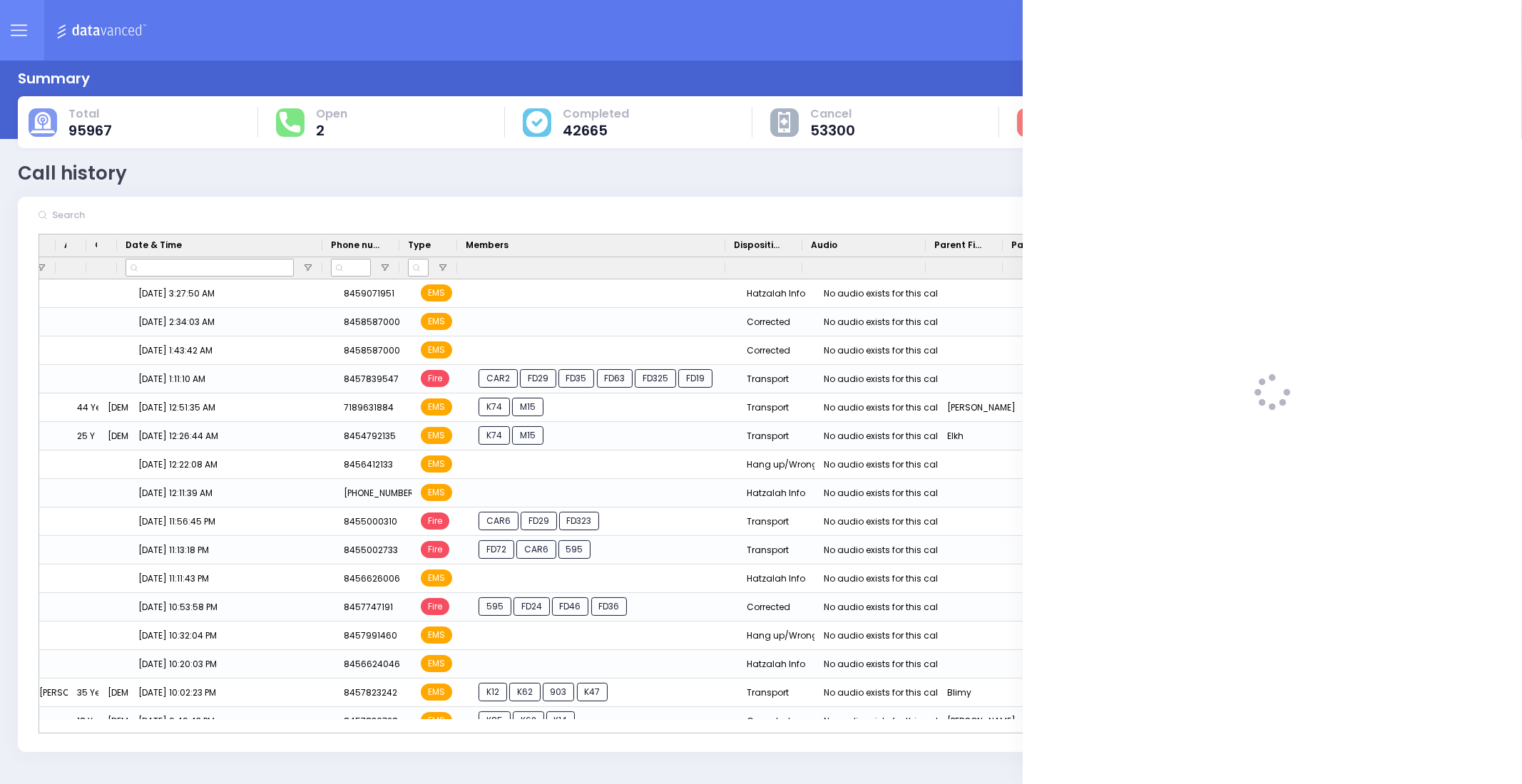
select select
select select "Transport"
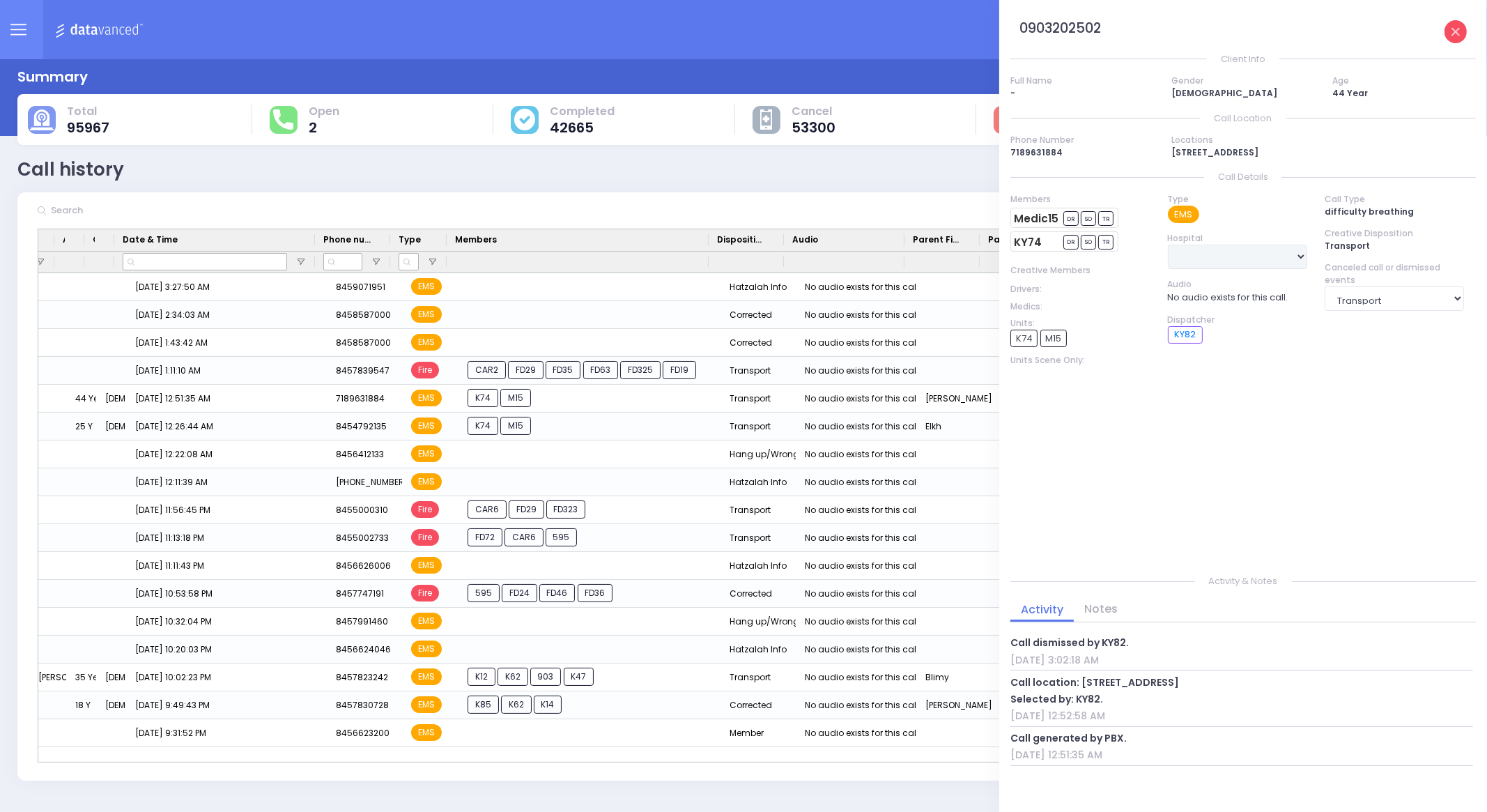
click at [1457, 33] on icon at bounding box center [1456, 32] width 8 height 8
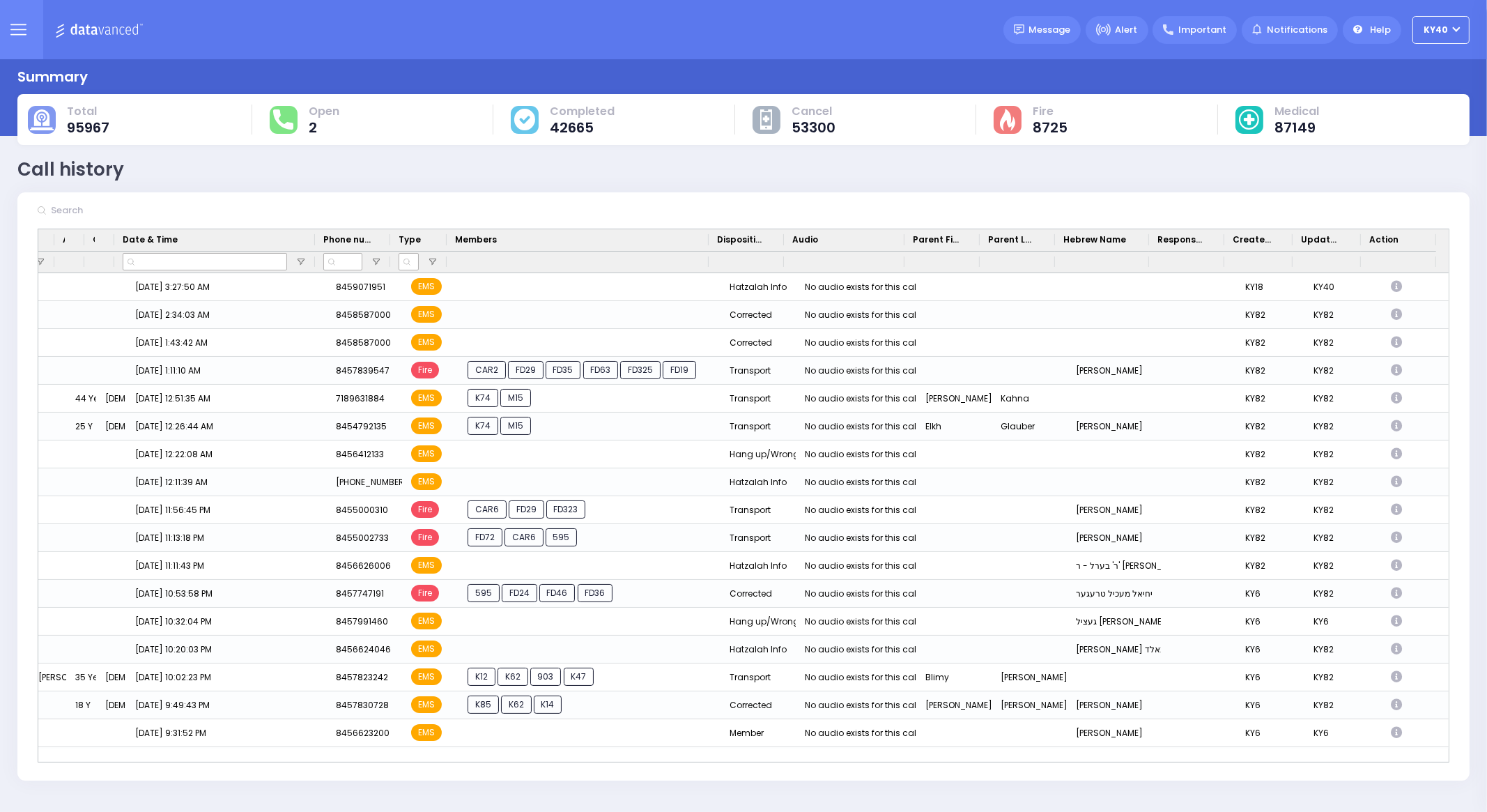
click at [26, 33] on button at bounding box center [17, 29] width 50 height 60
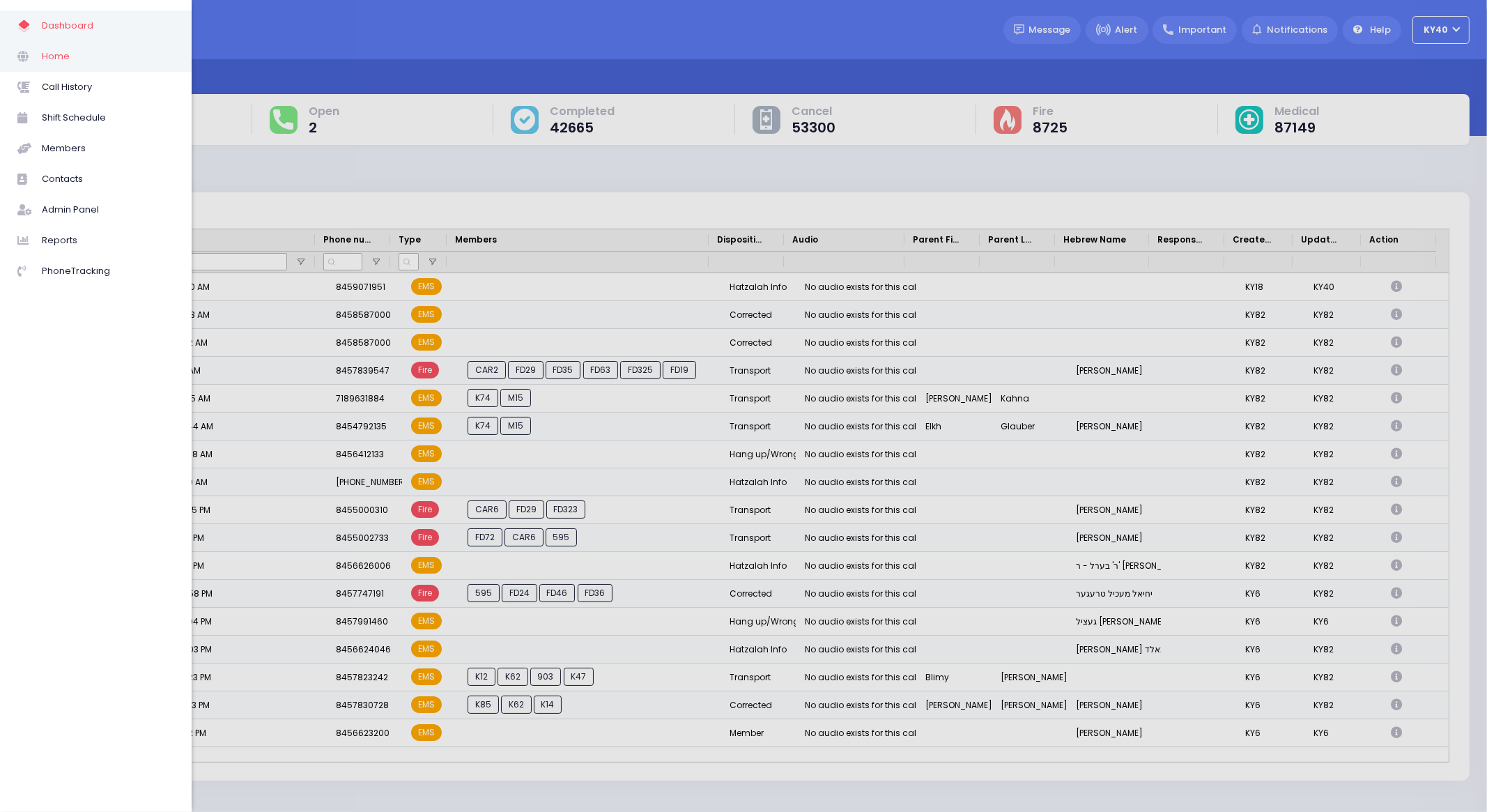
click at [45, 64] on span "Home" at bounding box center [108, 56] width 132 height 18
